Goal: Book appointment/travel/reservation

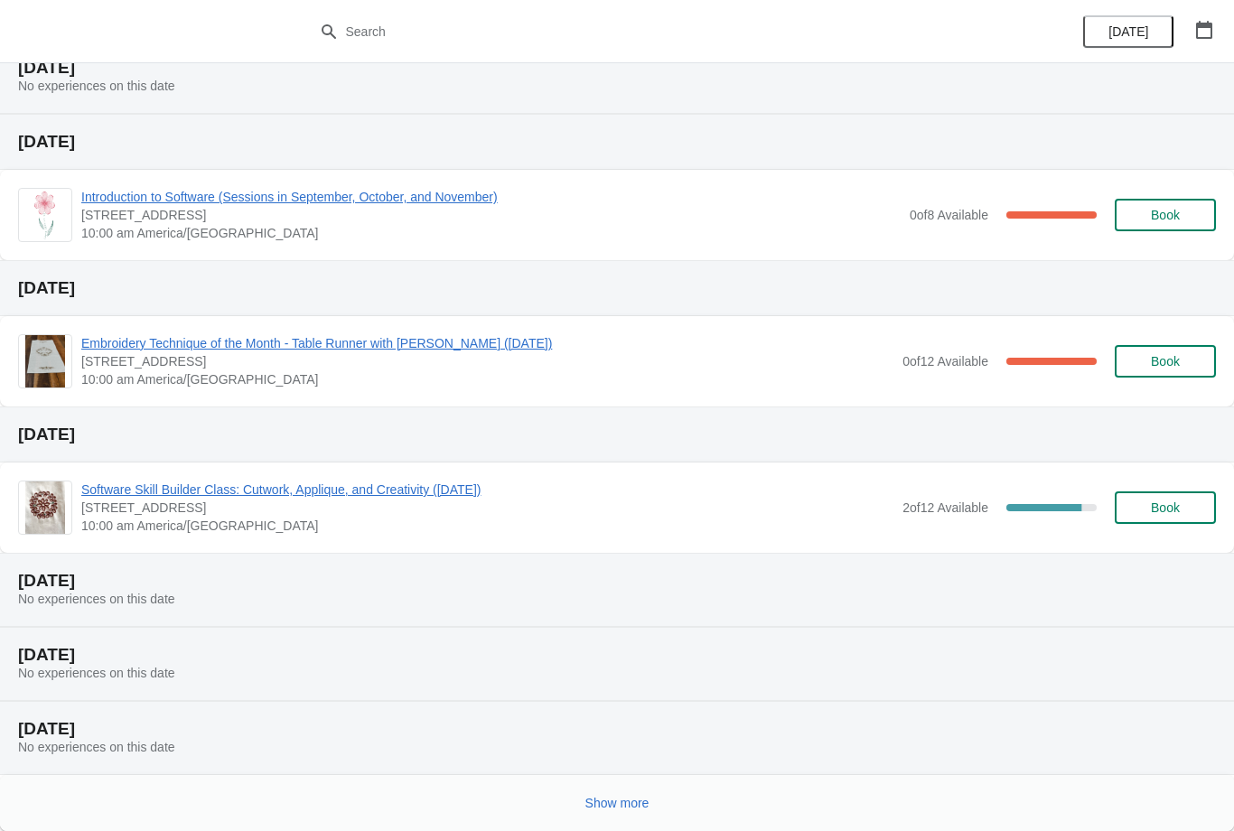
scroll to position [145, 0]
click at [696, 780] on div "Show more" at bounding box center [610, 796] width 1212 height 34
click at [620, 792] on button "Show more" at bounding box center [617, 803] width 79 height 33
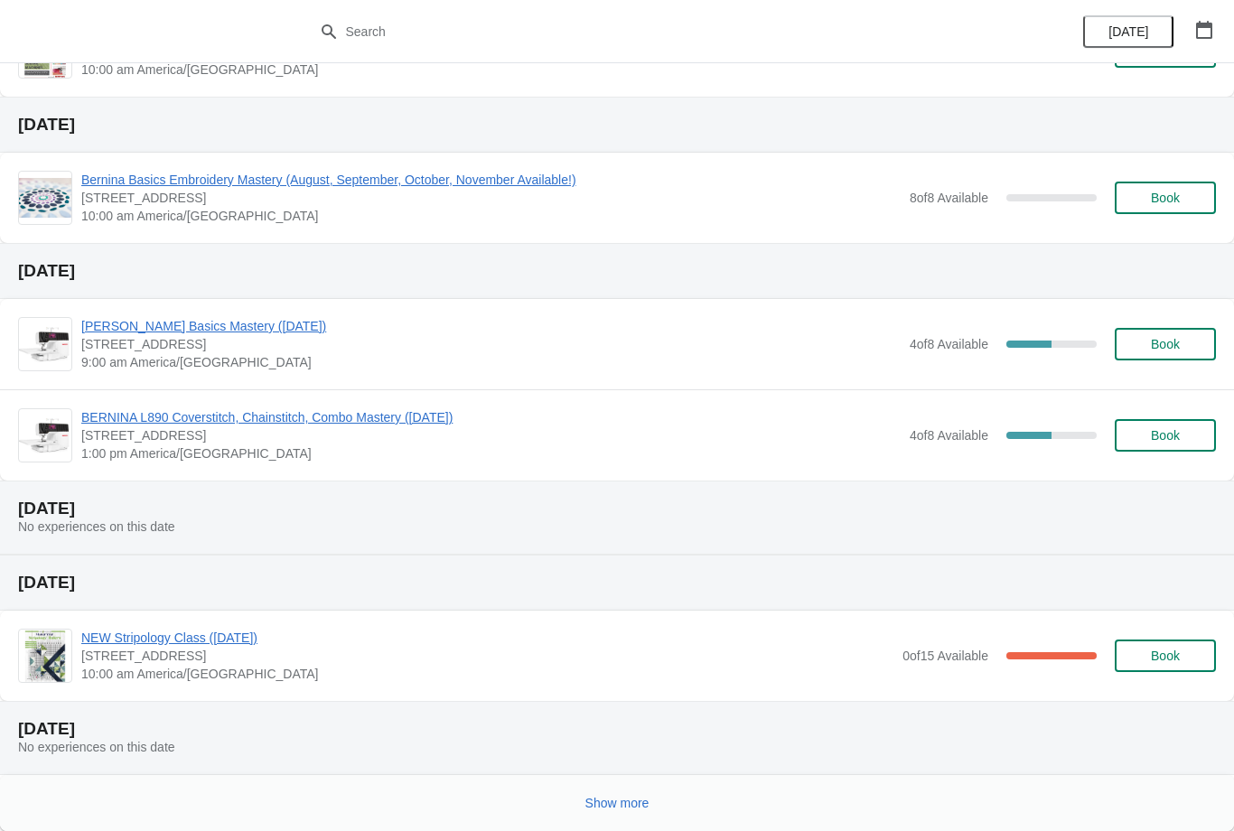
click at [612, 790] on button "Show more" at bounding box center [617, 803] width 79 height 33
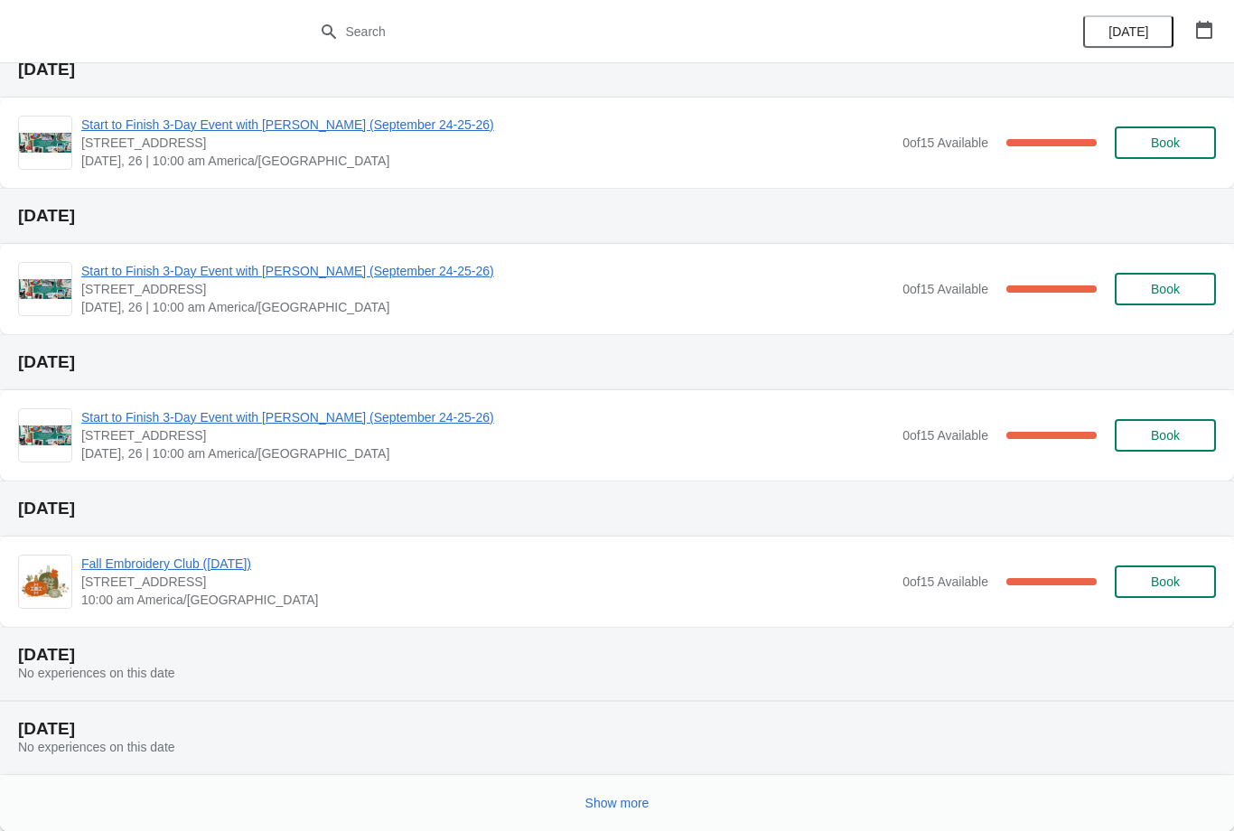
scroll to position [2327, 0]
click at [606, 801] on span "Show more" at bounding box center [617, 803] width 64 height 14
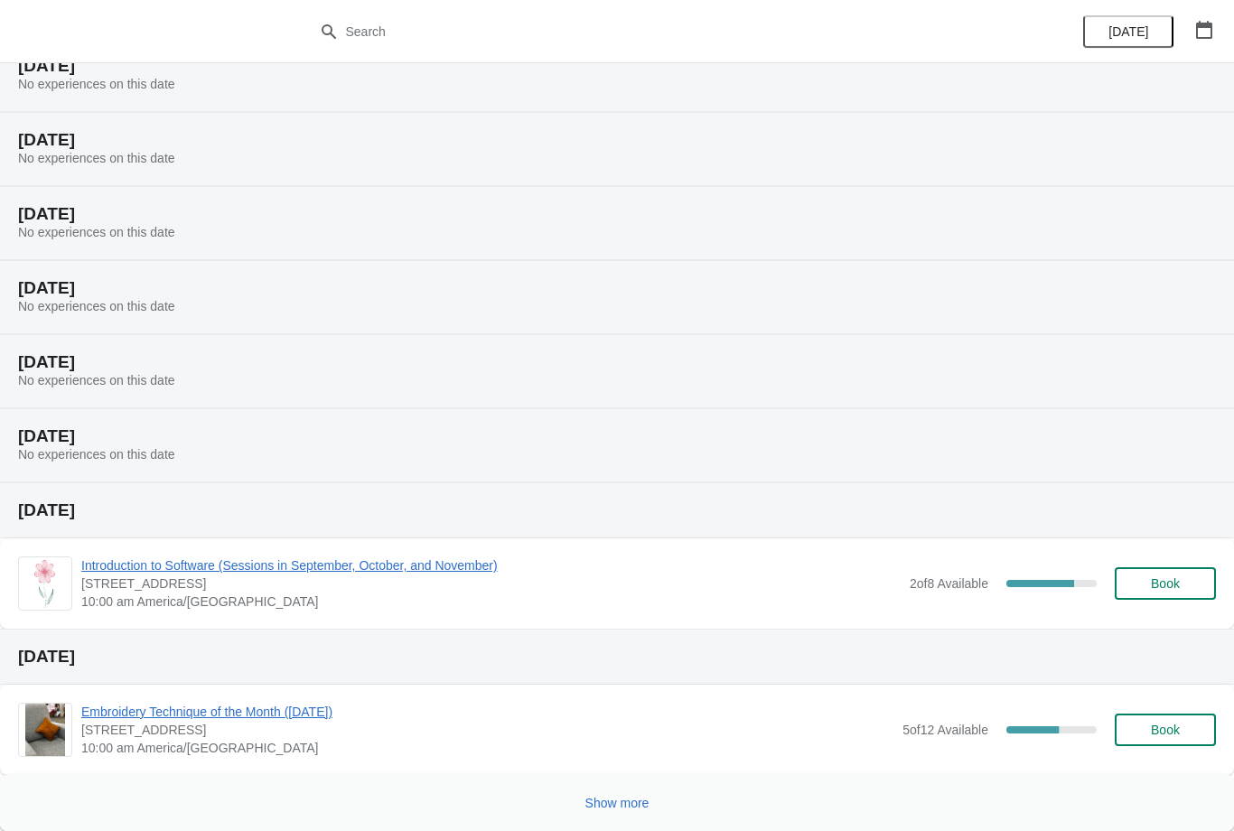
scroll to position [3064, 0]
click at [600, 772] on div "Embroidery Technique of the Month ([DATE]) [STREET_ADDRESS] 10:00 am America/[G…" at bounding box center [617, 730] width 1234 height 90
click at [600, 808] on span "Show more" at bounding box center [617, 803] width 64 height 14
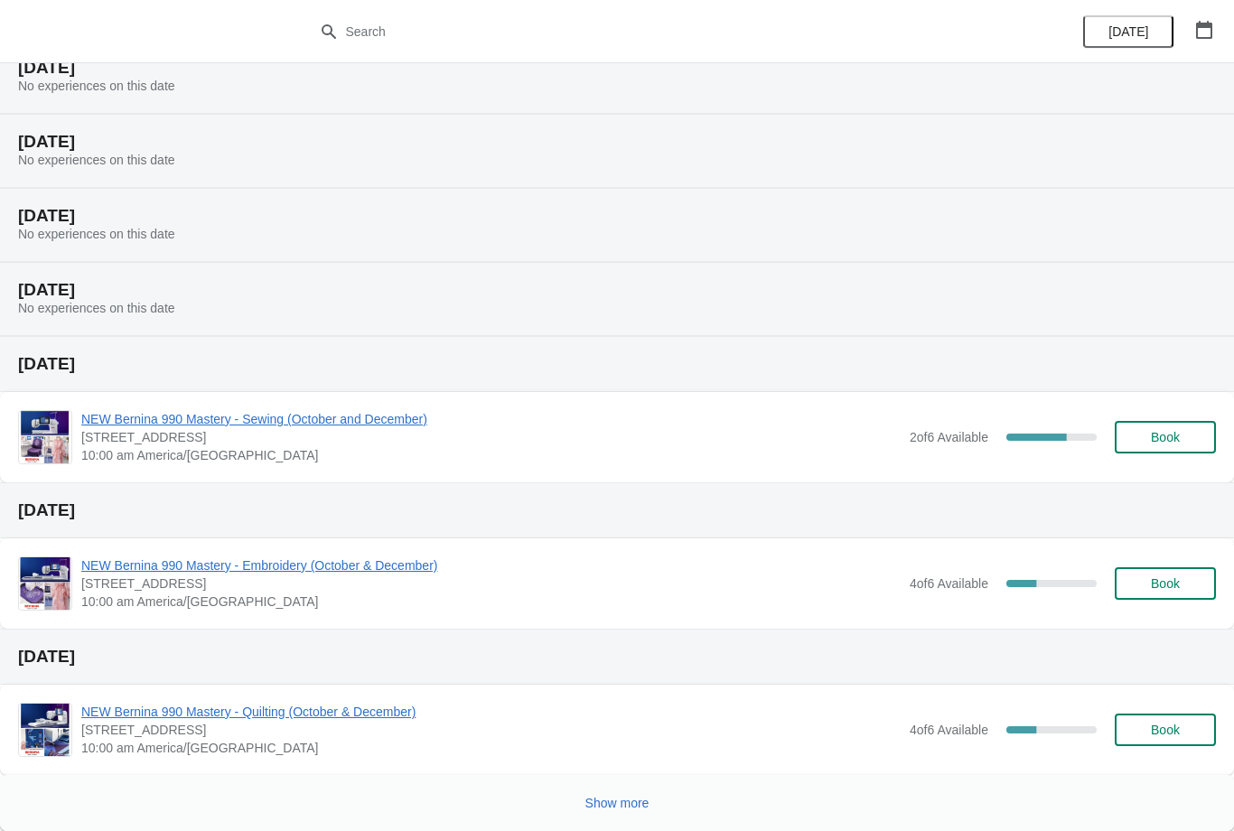
scroll to position [3945, 0]
click at [590, 812] on button "Show more" at bounding box center [617, 803] width 79 height 33
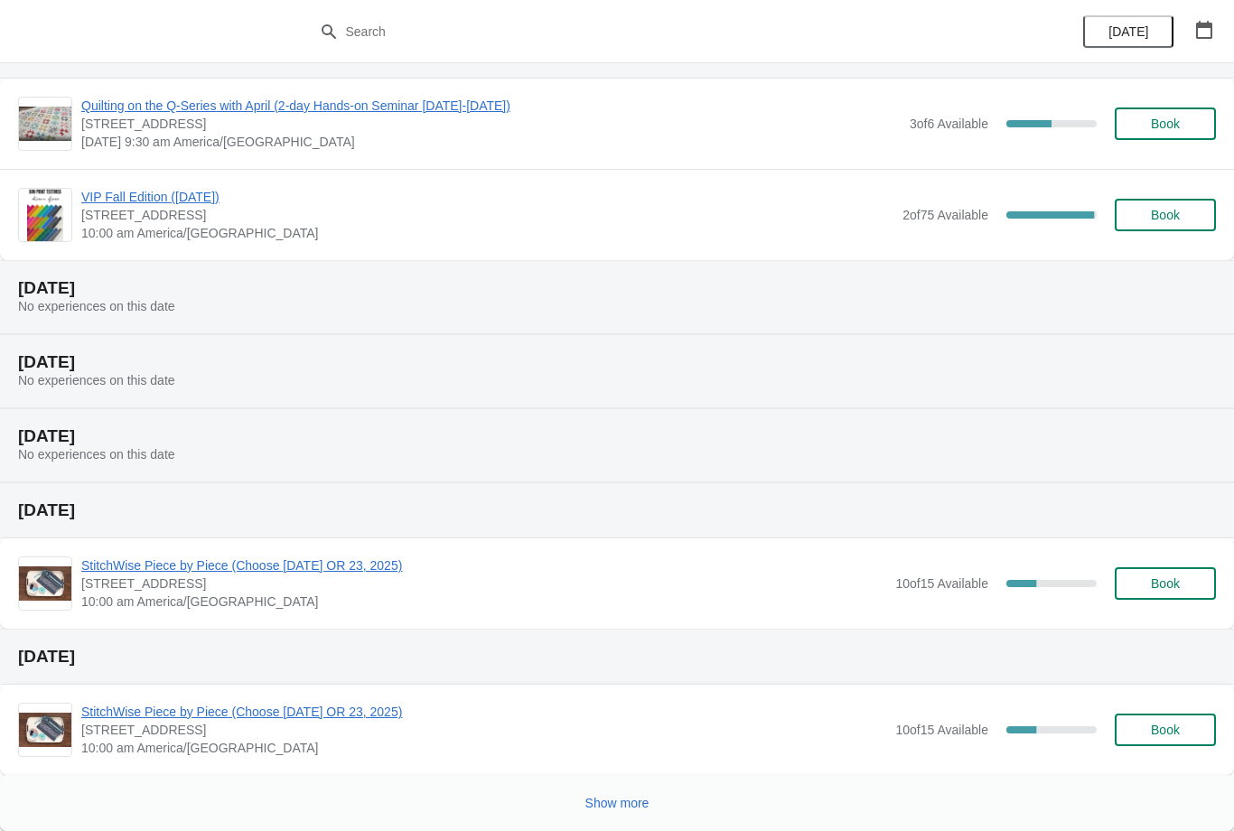
scroll to position [5081, 0]
click at [602, 806] on span "Show more" at bounding box center [617, 803] width 64 height 14
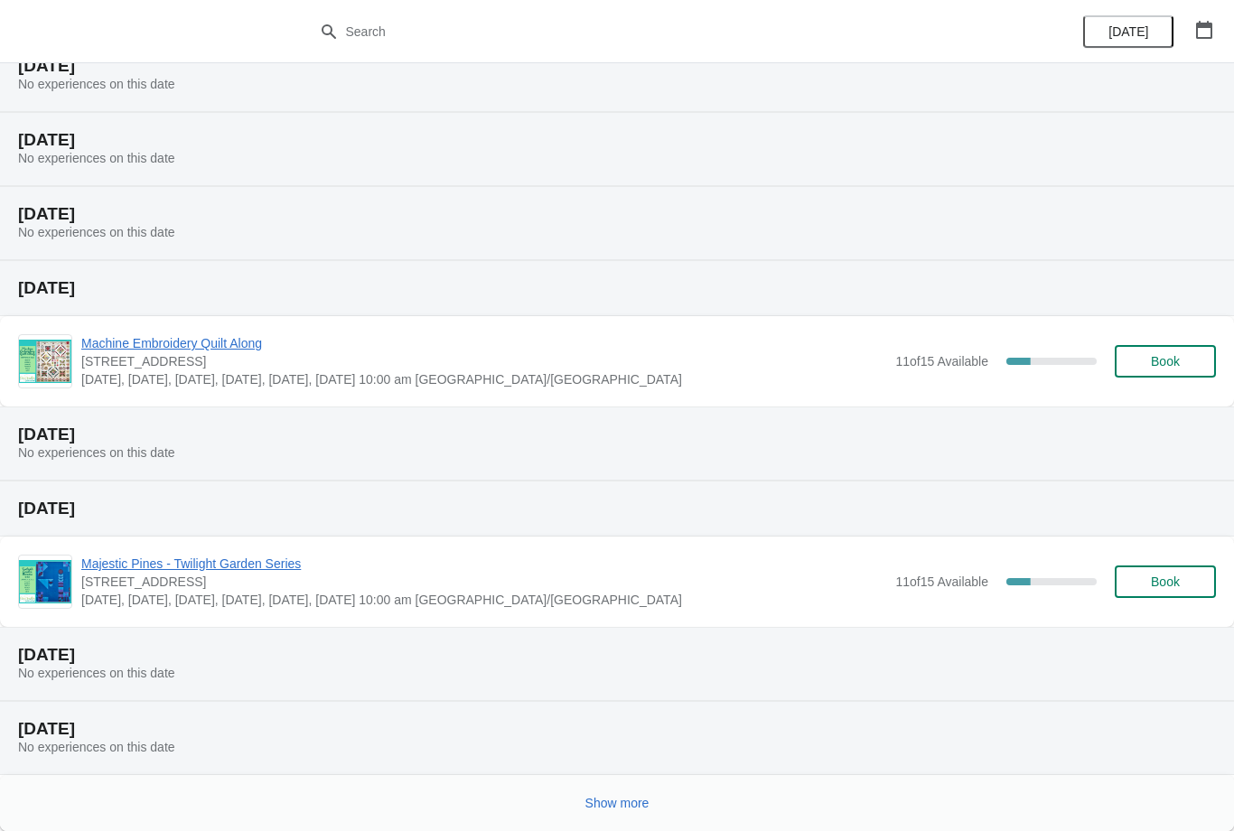
scroll to position [5818, 0]
click at [619, 789] on button "Show more" at bounding box center [617, 803] width 79 height 33
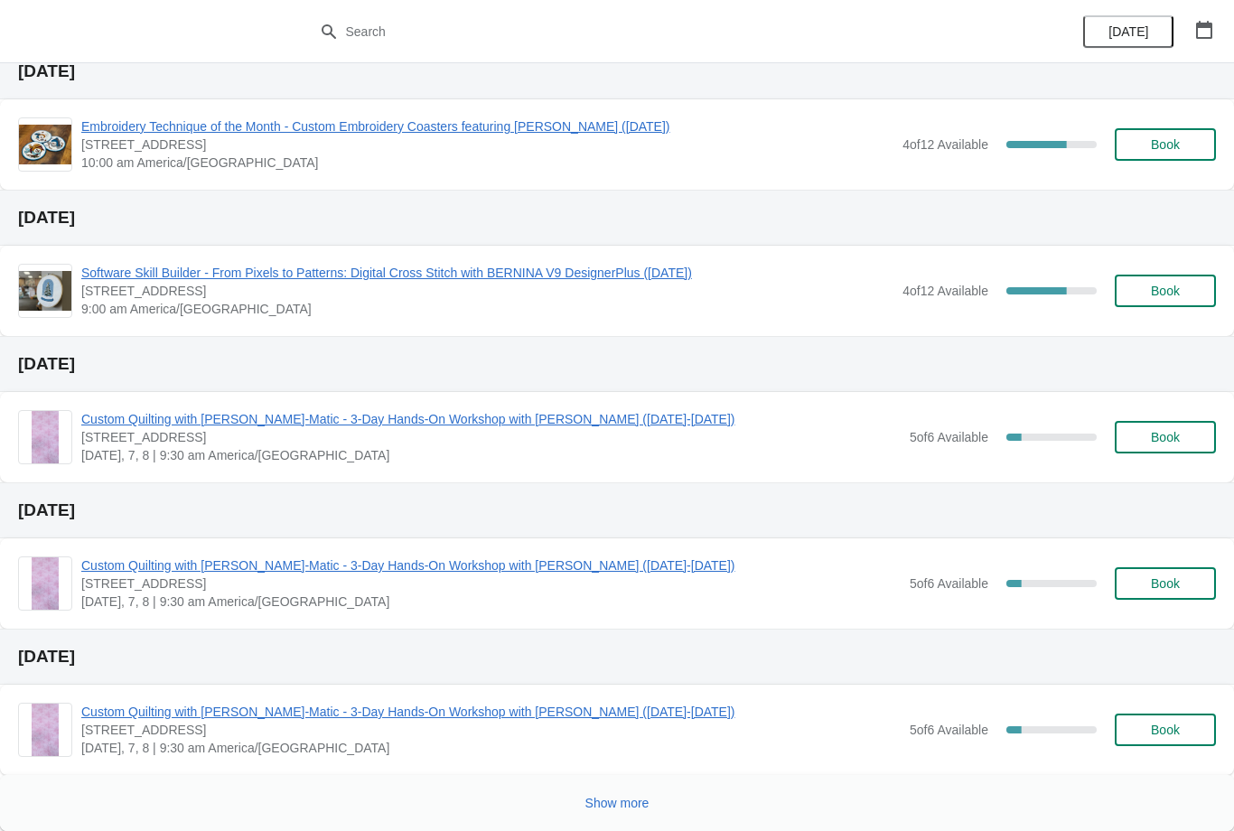
scroll to position [6917, 0]
click at [637, 792] on button "Show more" at bounding box center [617, 803] width 79 height 33
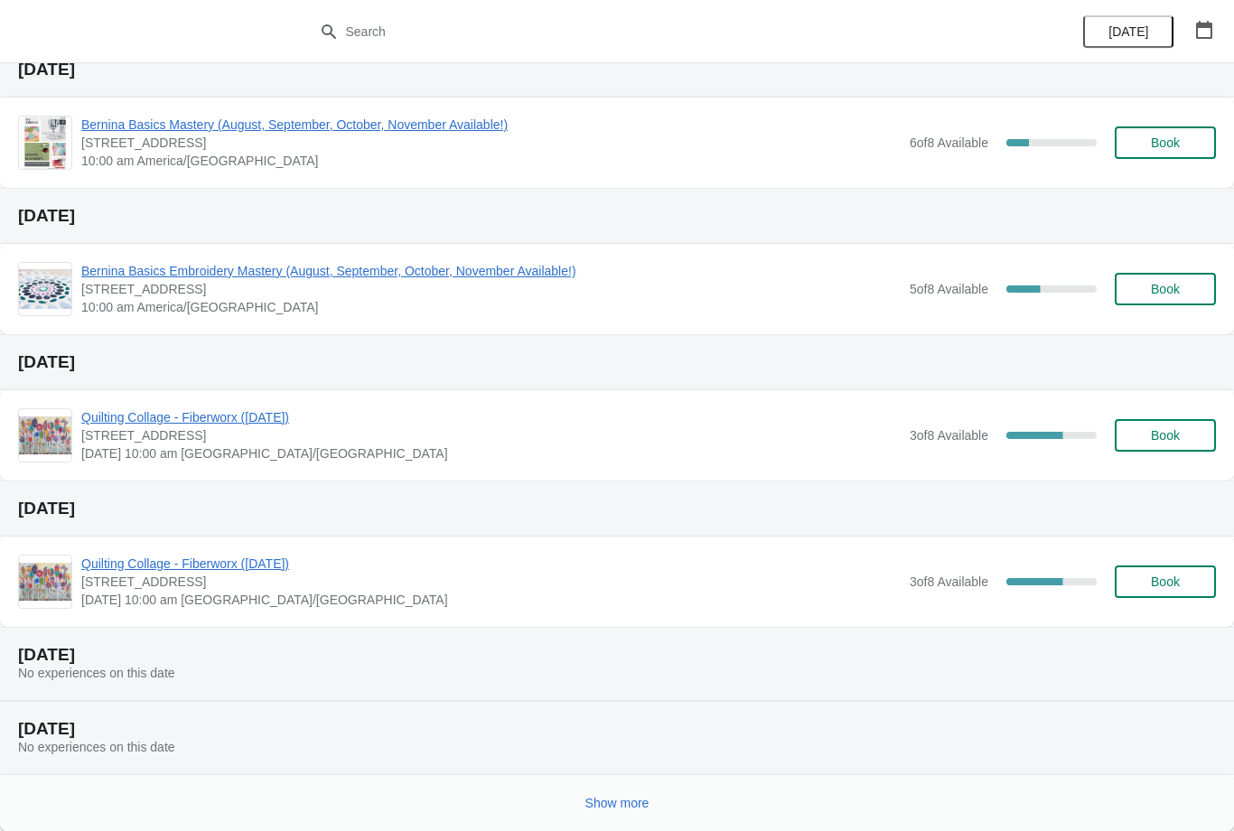
scroll to position [7798, 0]
click at [1186, 433] on span "Book" at bounding box center [1165, 435] width 69 height 14
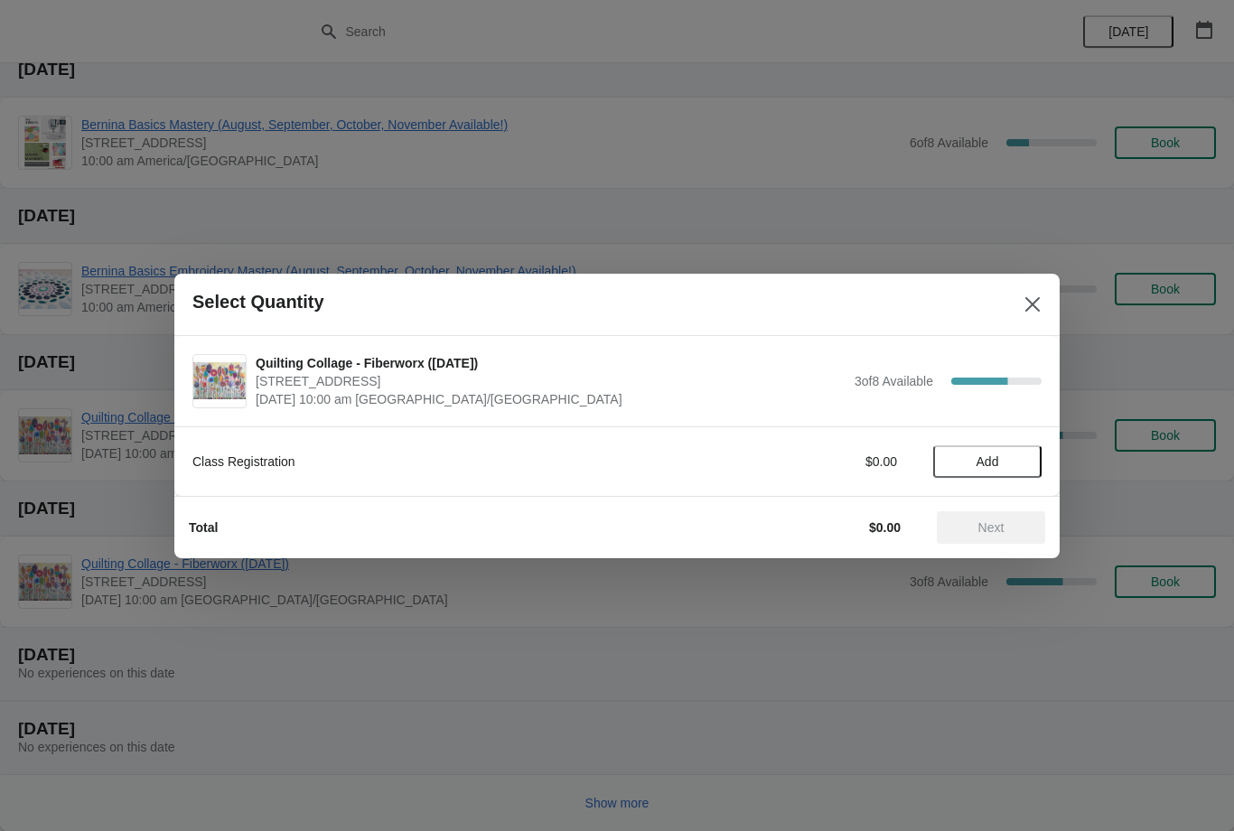
click at [987, 462] on span "Add" at bounding box center [987, 461] width 23 height 14
click at [986, 528] on span "Next" at bounding box center [991, 527] width 26 height 14
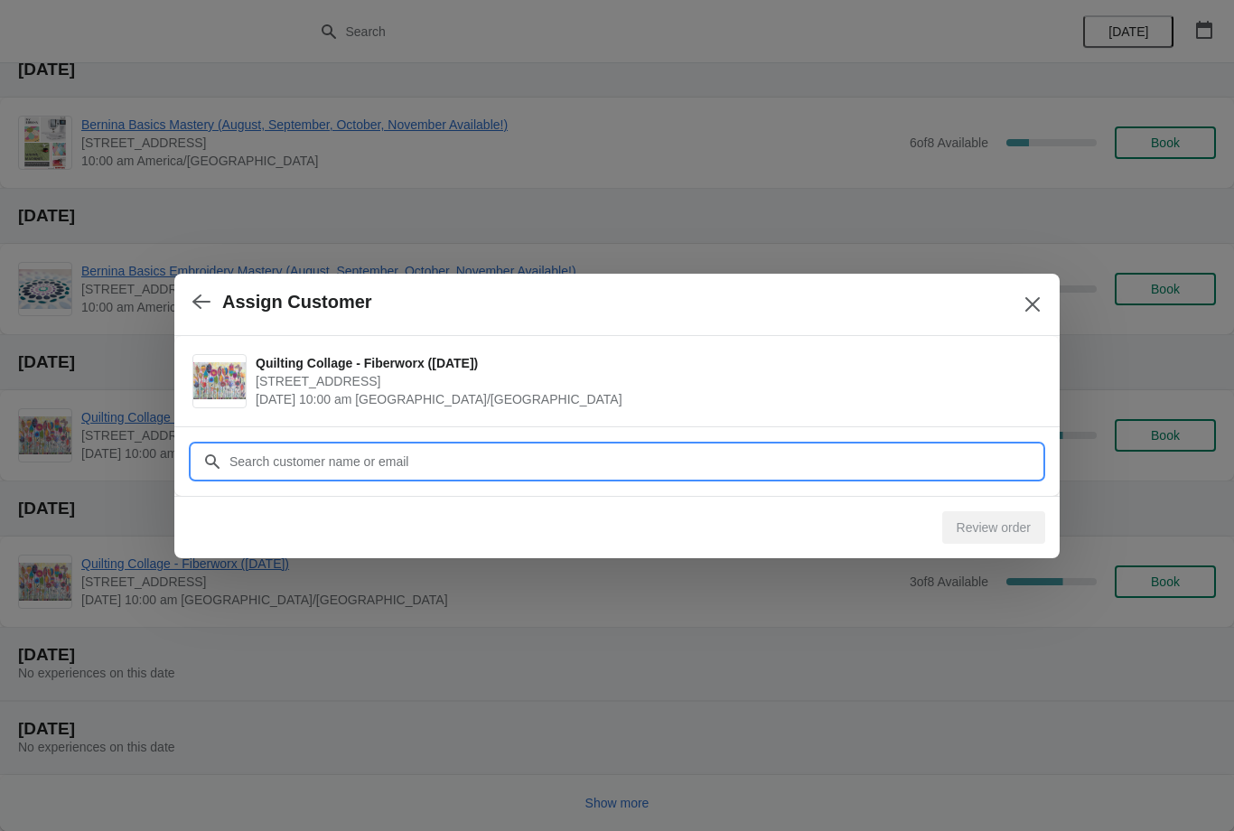
click at [291, 455] on input "Customer" at bounding box center [635, 461] width 813 height 33
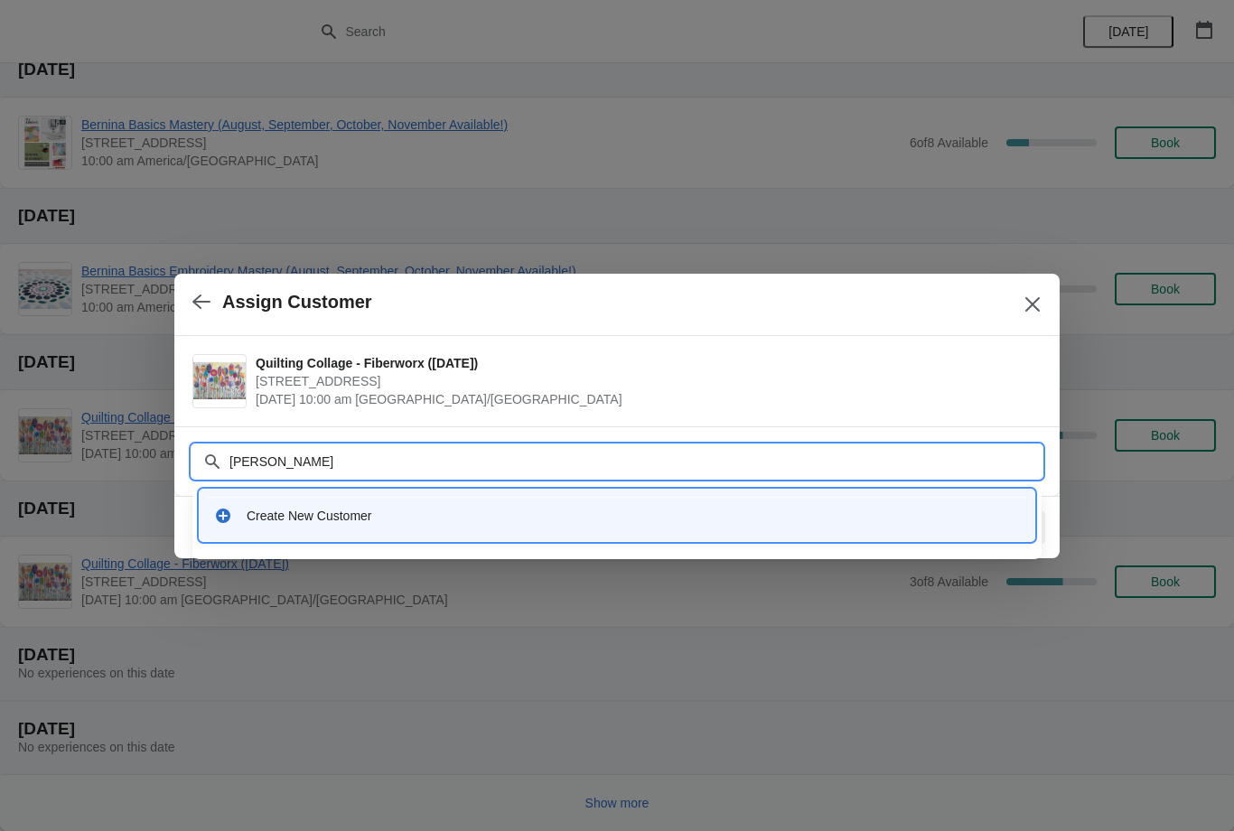
type input "[PERSON_NAME]"
click at [231, 520] on icon at bounding box center [223, 516] width 18 height 18
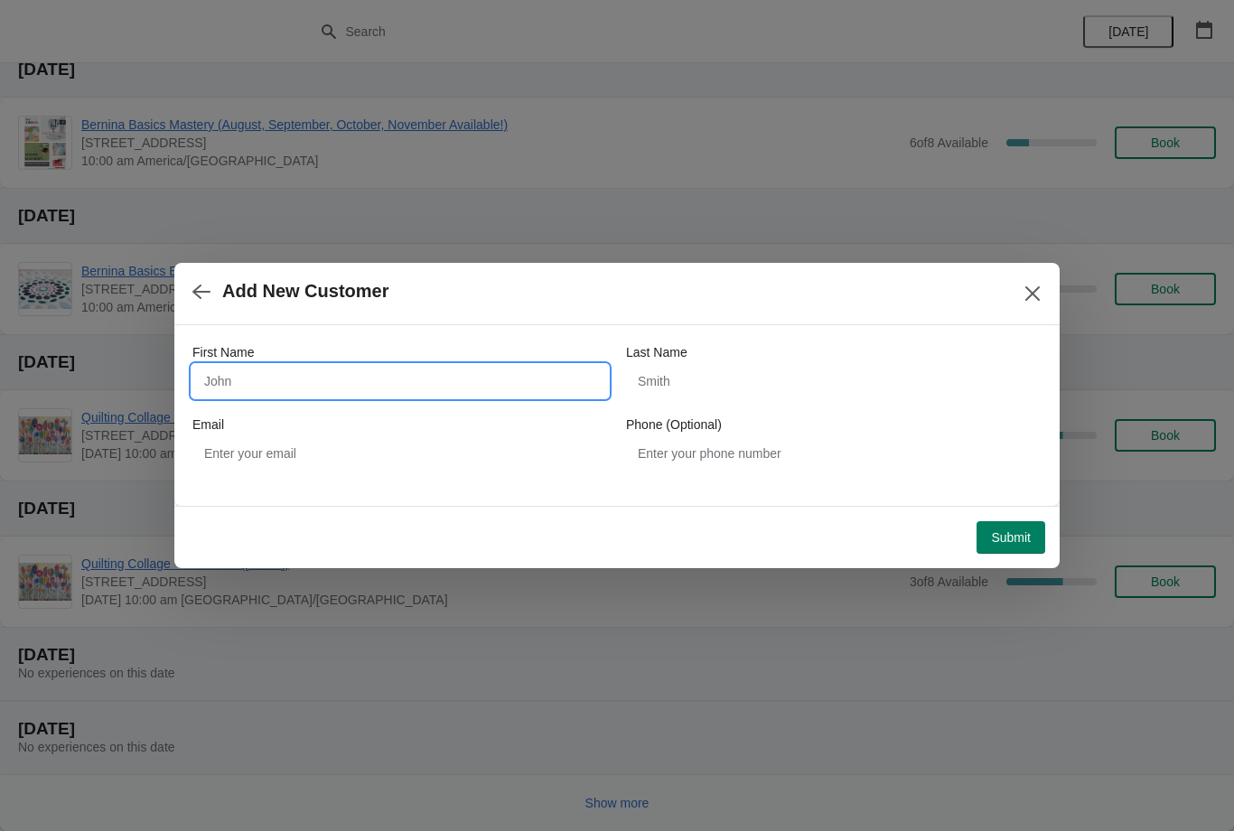
click at [275, 380] on input "First Name" at bounding box center [399, 381] width 415 height 33
type input "[PERSON_NAME]"
click at [668, 379] on input "Last Name" at bounding box center [833, 381] width 415 height 33
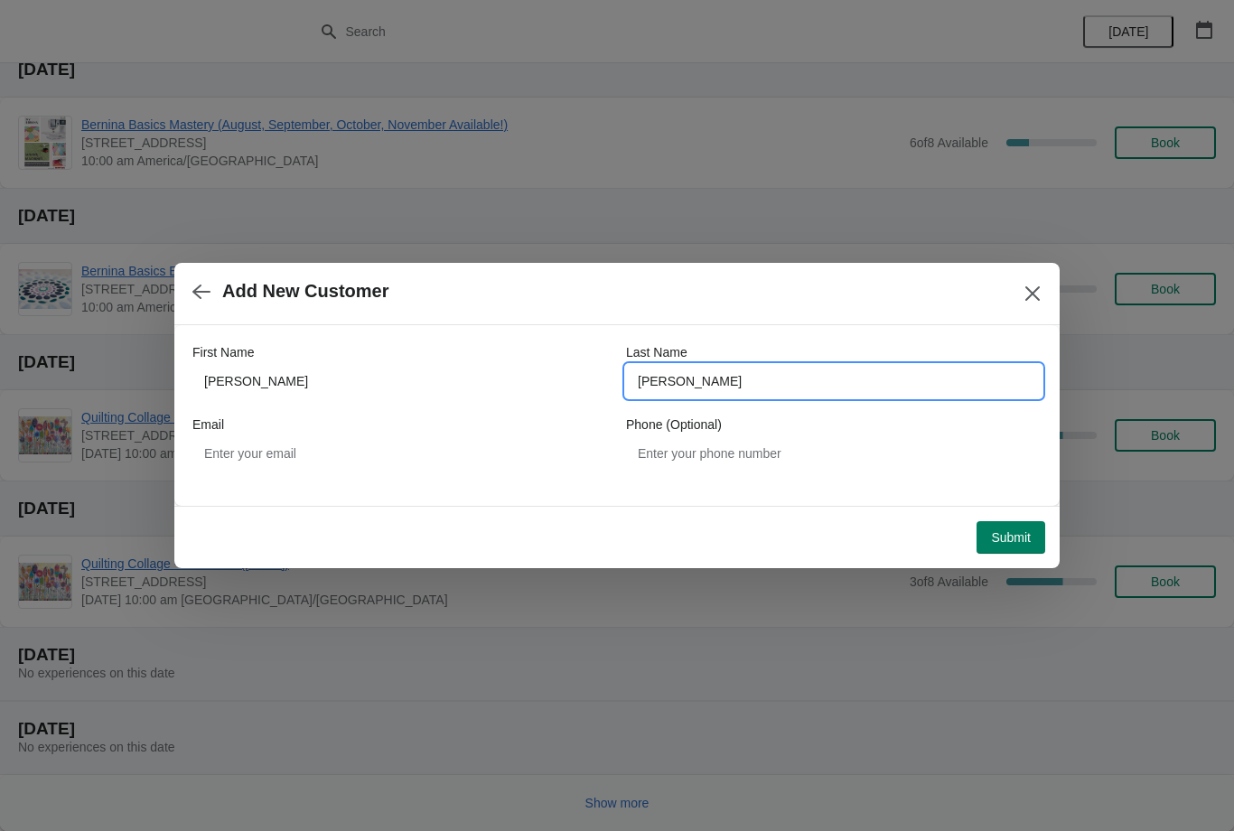
type input "[PERSON_NAME]"
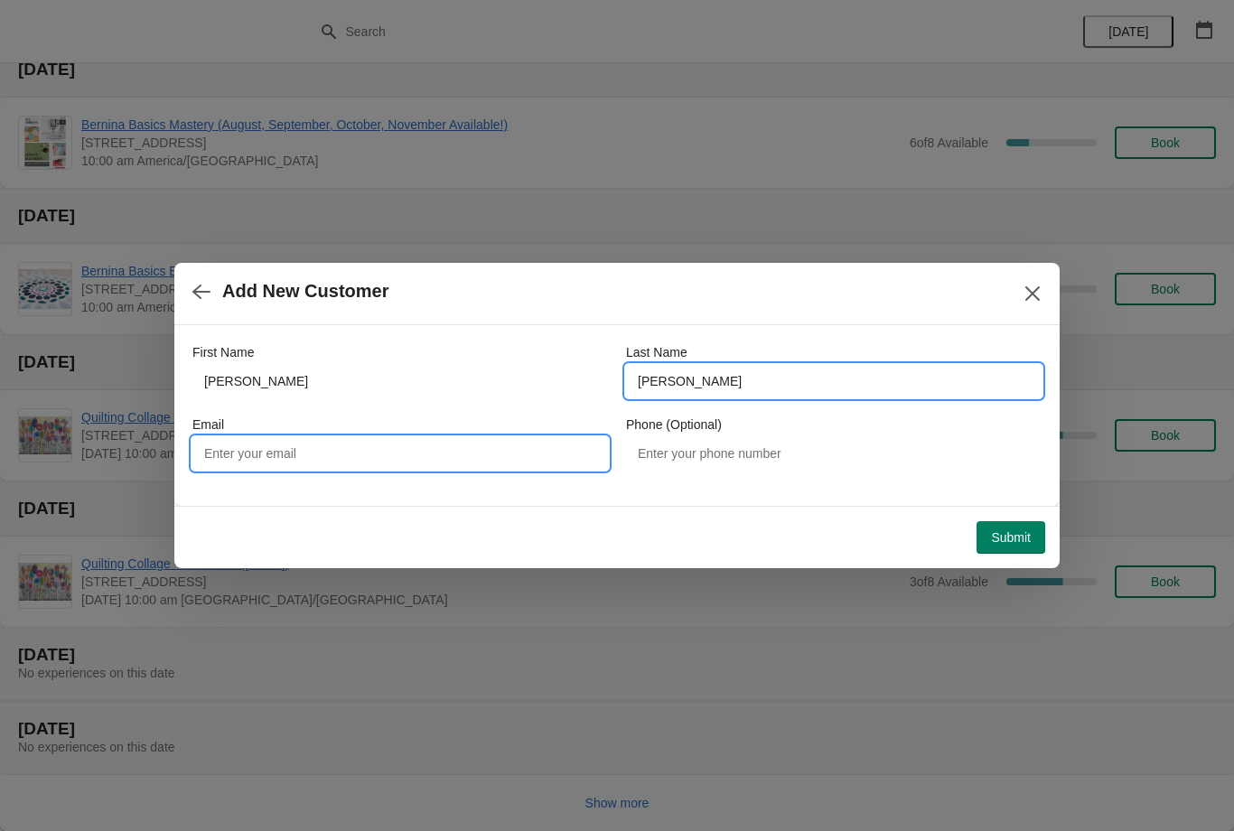
click at [285, 460] on input "Email" at bounding box center [399, 453] width 415 height 33
type input "[EMAIL_ADDRESS][DOMAIN_NAME]"
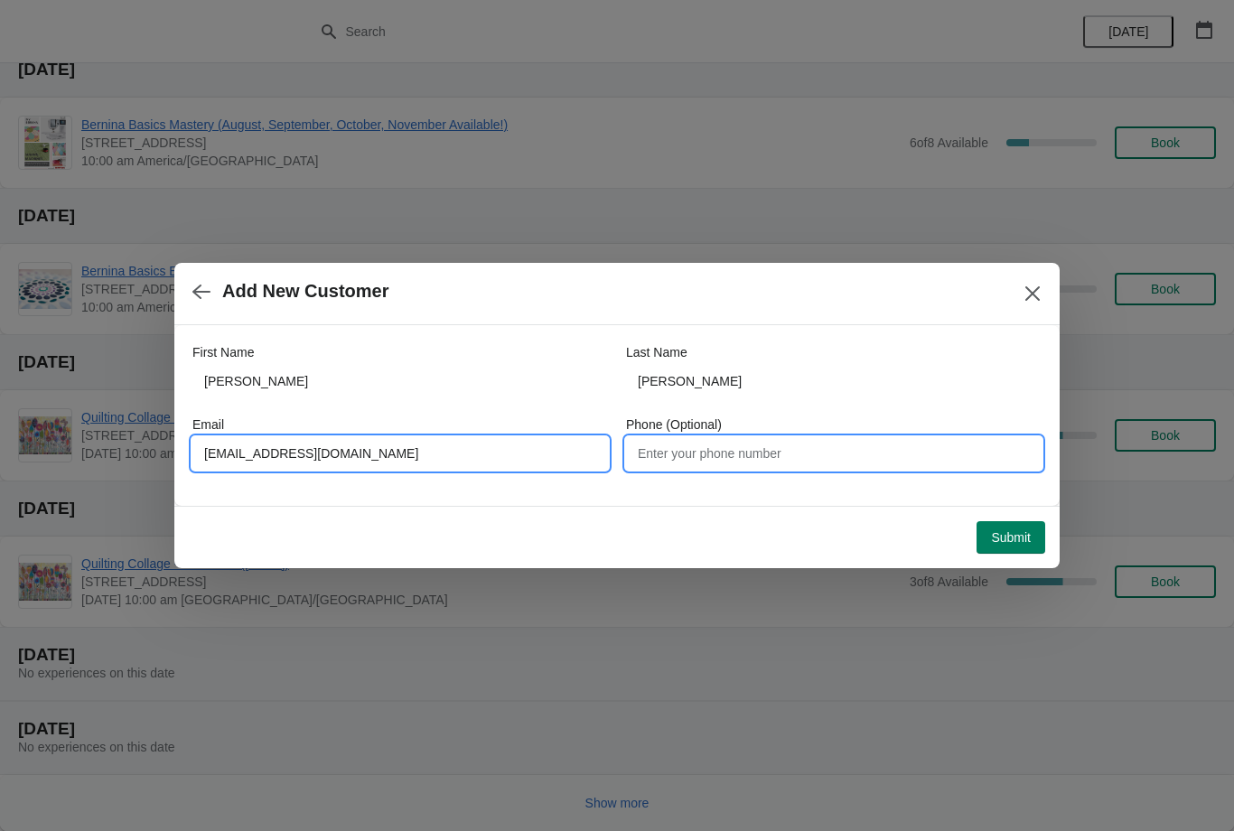
click at [658, 457] on input "Phone (Optional)" at bounding box center [833, 453] width 415 height 33
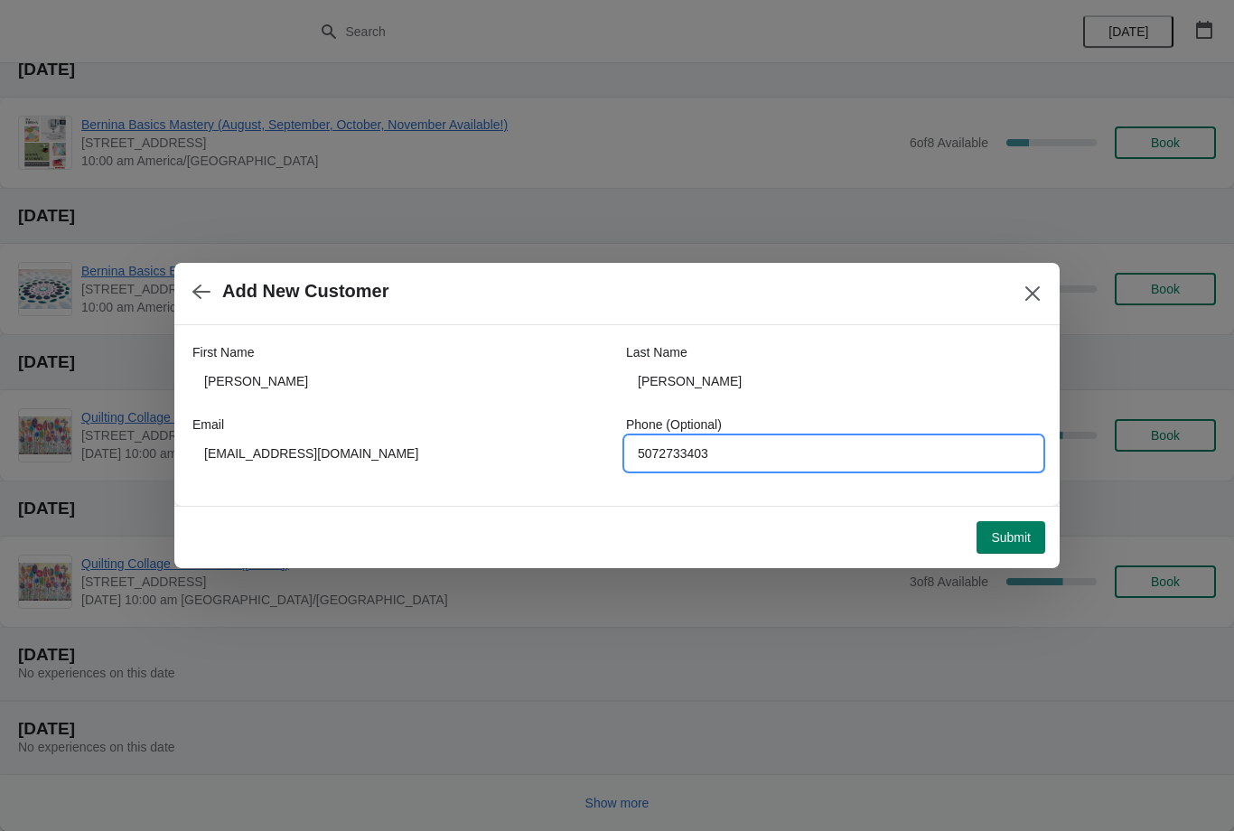
type input "5072733403"
click at [1016, 526] on button "Submit" at bounding box center [1010, 537] width 69 height 33
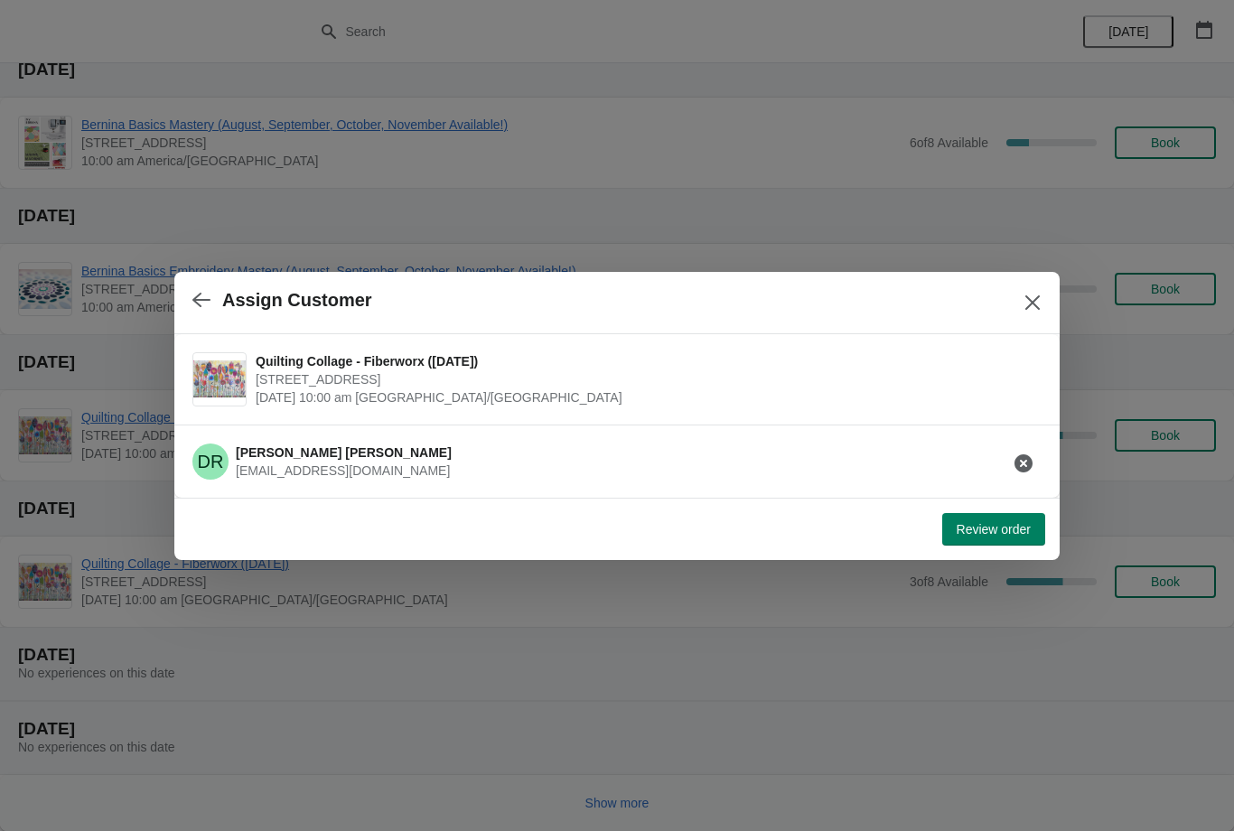
click at [984, 536] on span "Review order" at bounding box center [993, 529] width 74 height 14
